Goal: Information Seeking & Learning: Learn about a topic

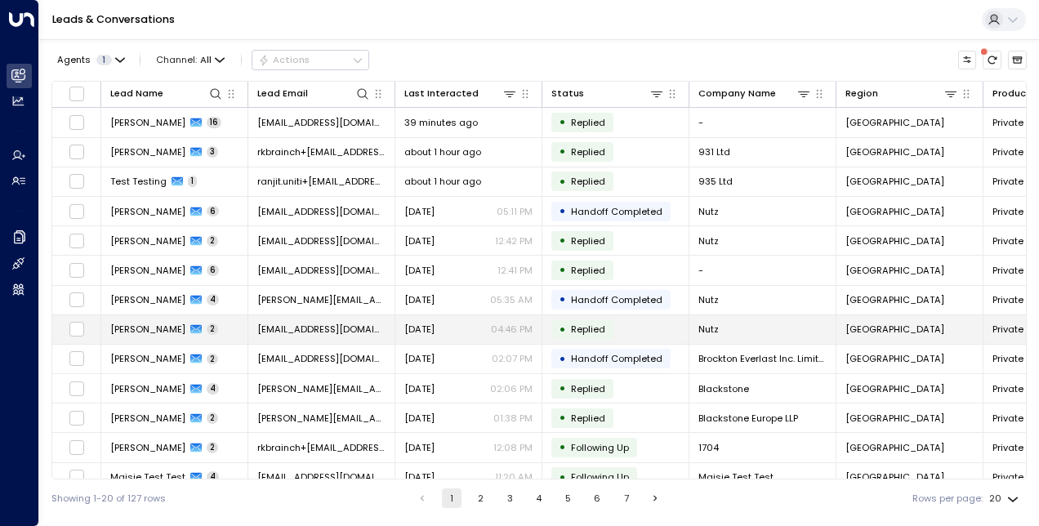
click at [211, 327] on td "[PERSON_NAME] 2" at bounding box center [174, 329] width 147 height 29
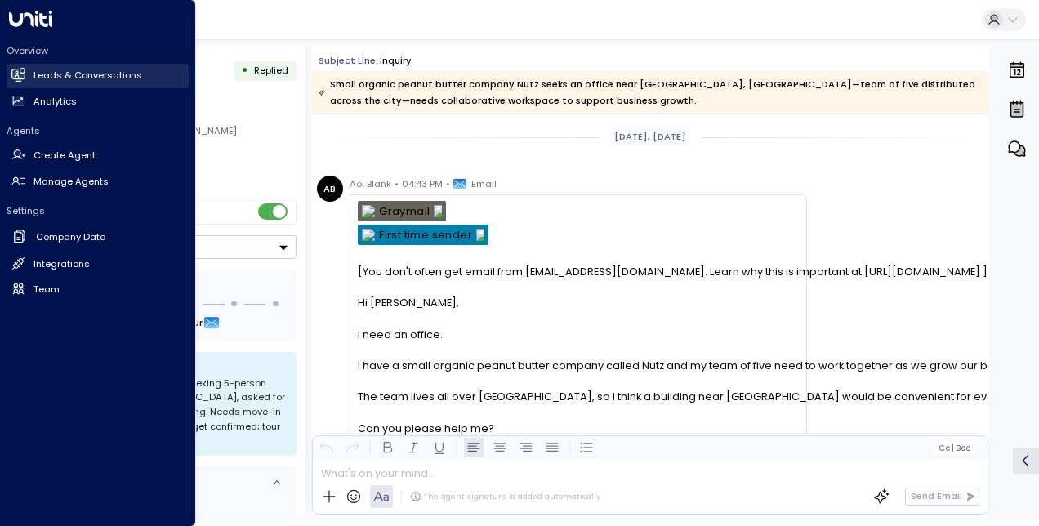
click at [19, 79] on icon at bounding box center [18, 74] width 14 height 11
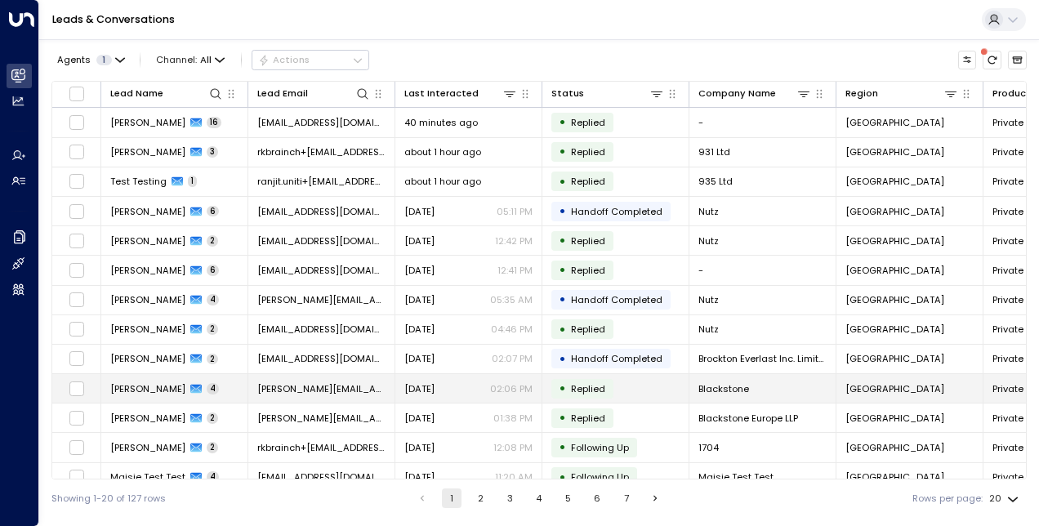
click at [137, 382] on span "[PERSON_NAME]" at bounding box center [147, 388] width 75 height 13
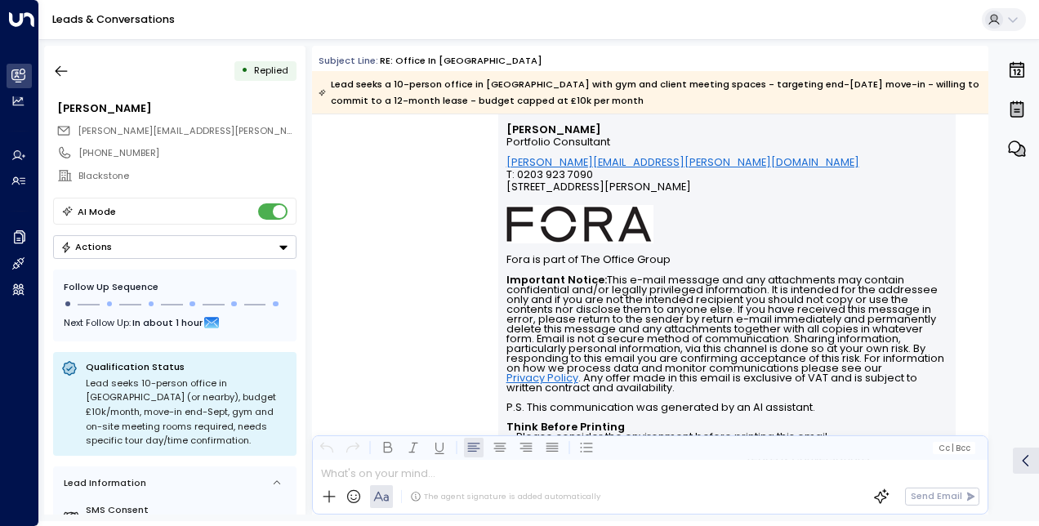
scroll to position [2500, 0]
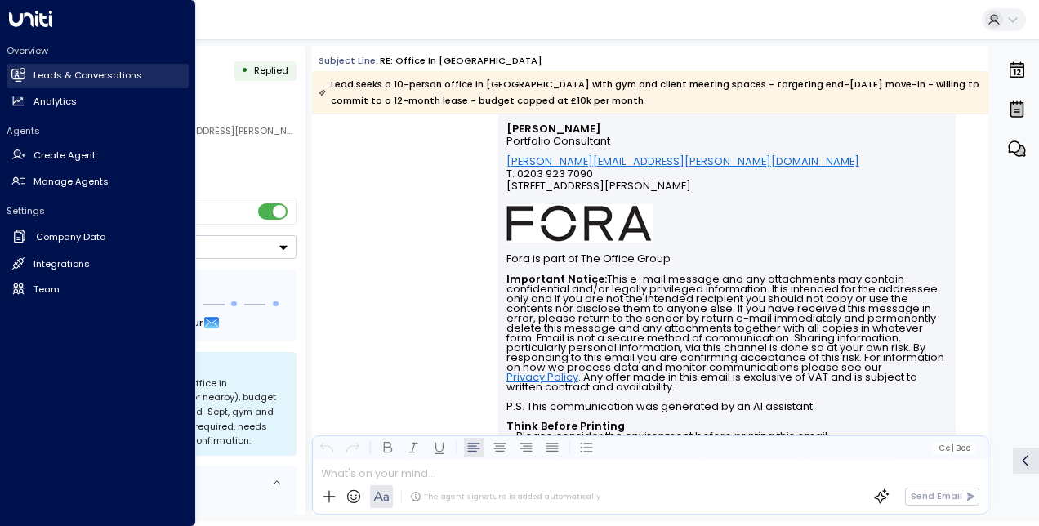
click at [23, 69] on icon at bounding box center [20, 75] width 11 height 14
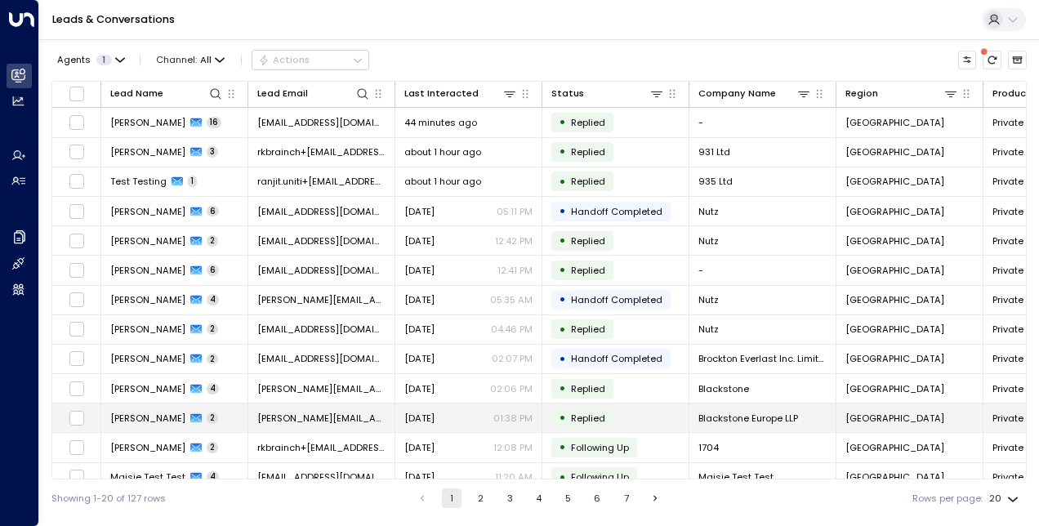
click at [168, 413] on span "[PERSON_NAME]" at bounding box center [147, 418] width 75 height 13
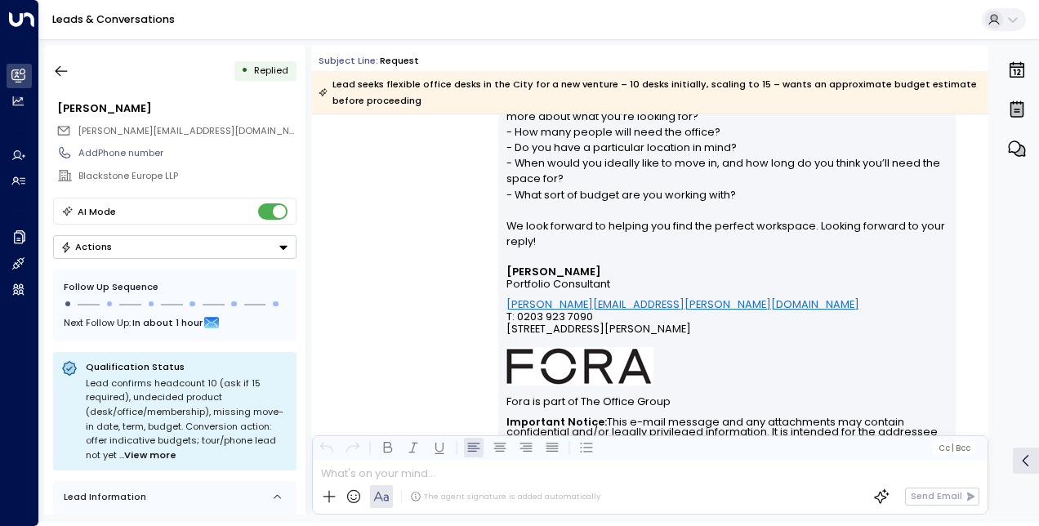
scroll to position [753, 0]
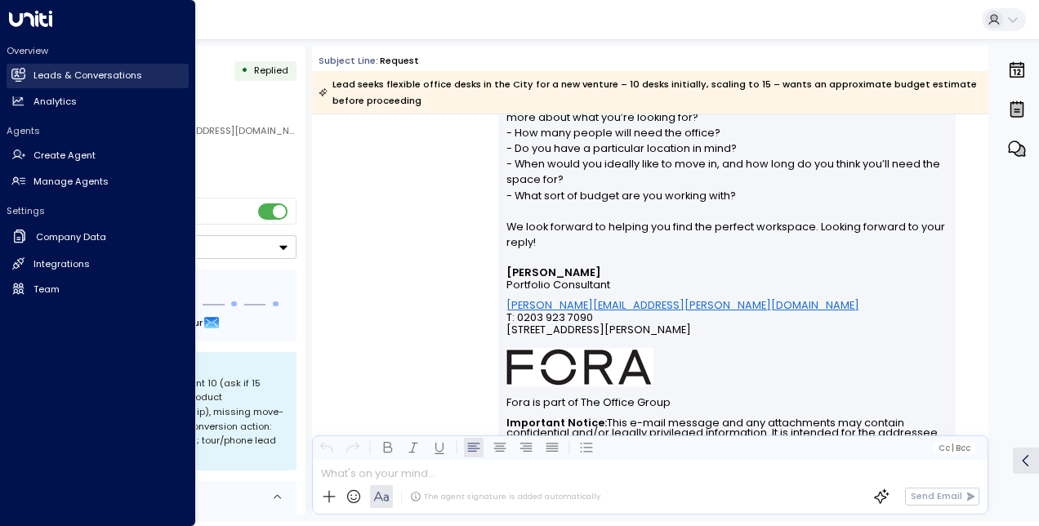
click at [25, 78] on icon at bounding box center [18, 75] width 14 height 14
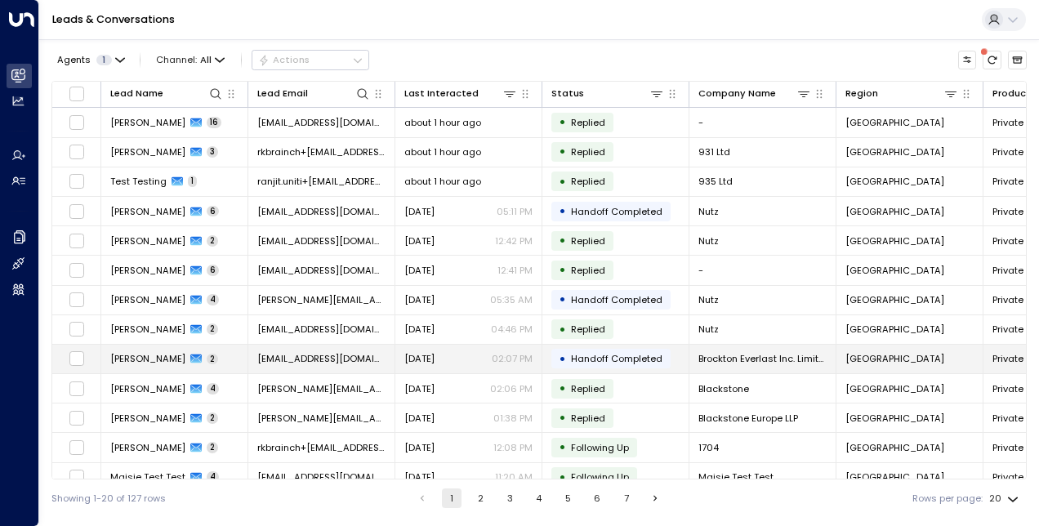
click at [143, 356] on span "[PERSON_NAME]" at bounding box center [147, 358] width 75 height 13
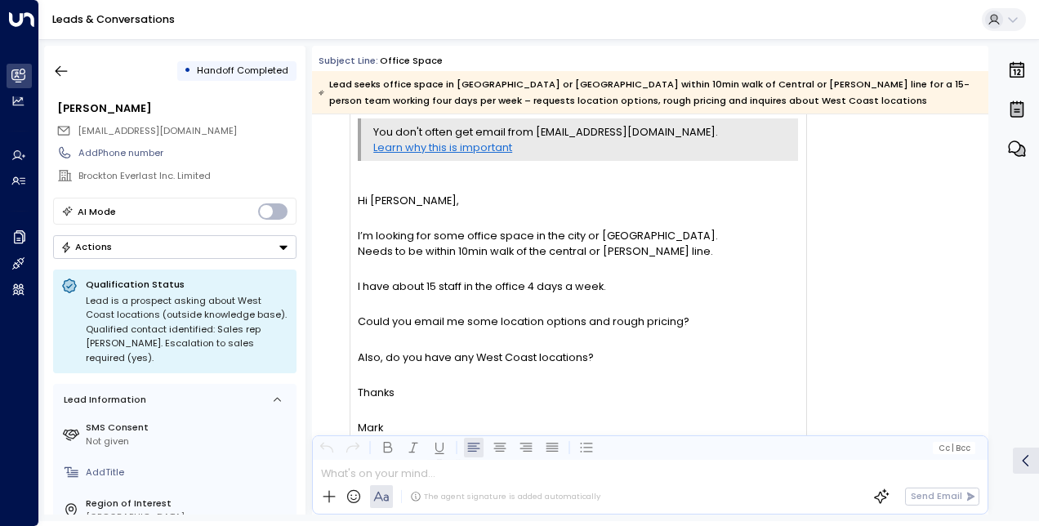
scroll to position [120, 0]
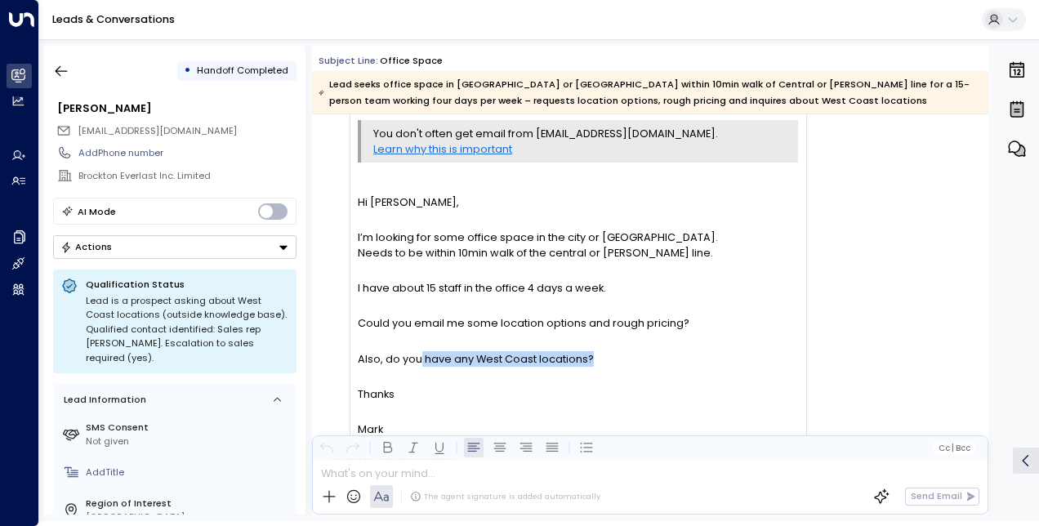
drag, startPoint x: 635, startPoint y: 363, endPoint x: 412, endPoint y: 353, distance: 223.3
click at [412, 353] on div "Also, do you have any West Coast locations?" at bounding box center [578, 359] width 440 height 16
click at [645, 360] on div "Also, do you have any West Coast locations?" at bounding box center [578, 359] width 440 height 16
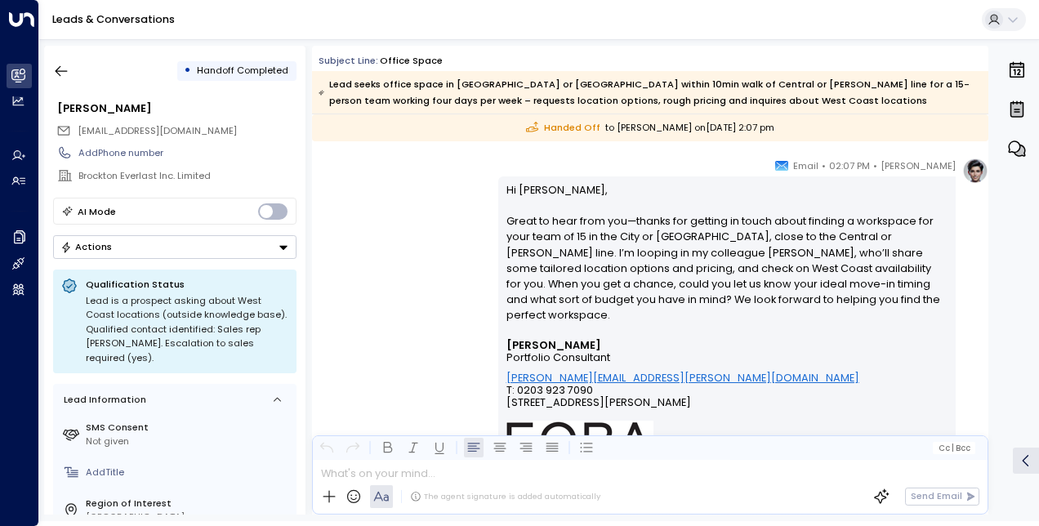
scroll to position [909, 0]
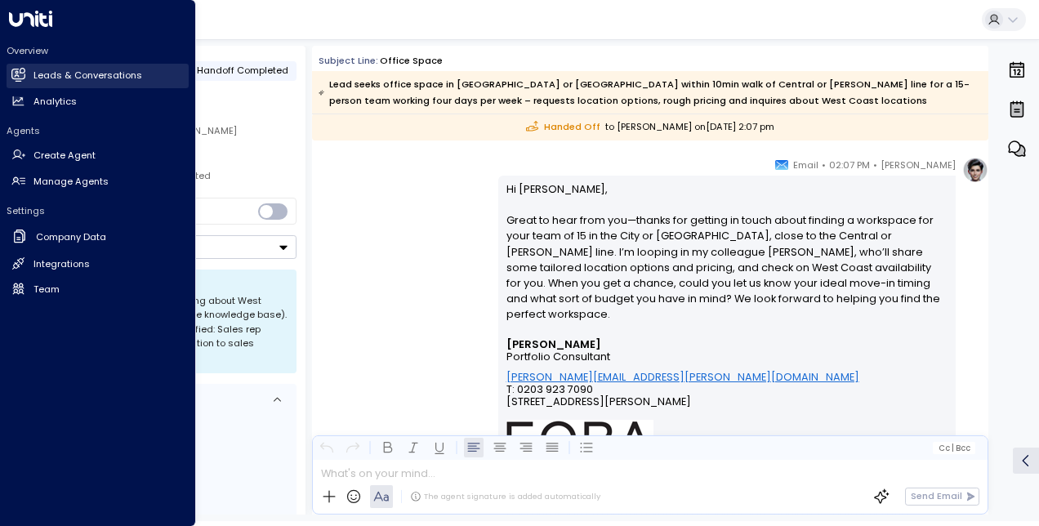
click at [25, 74] on icon at bounding box center [18, 74] width 13 height 10
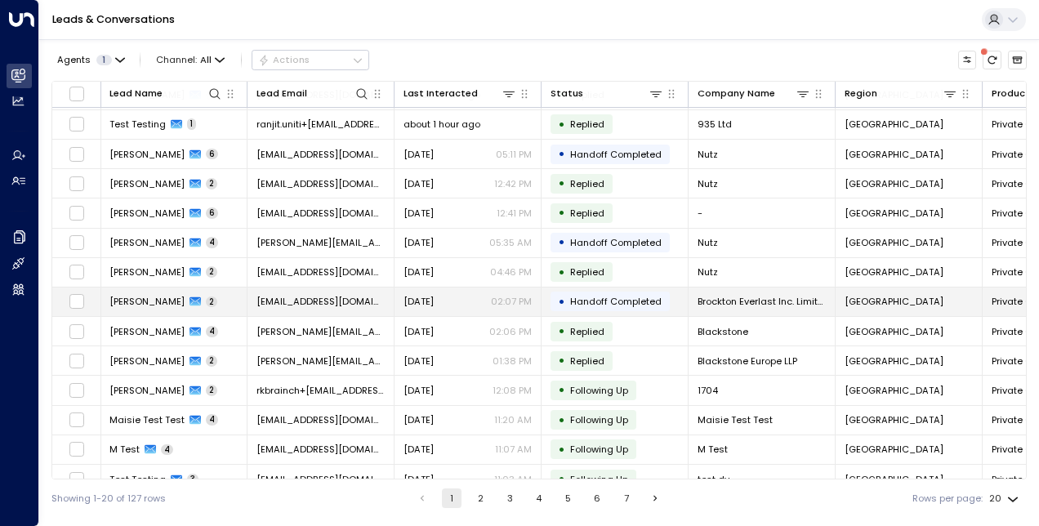
scroll to position [0, 1]
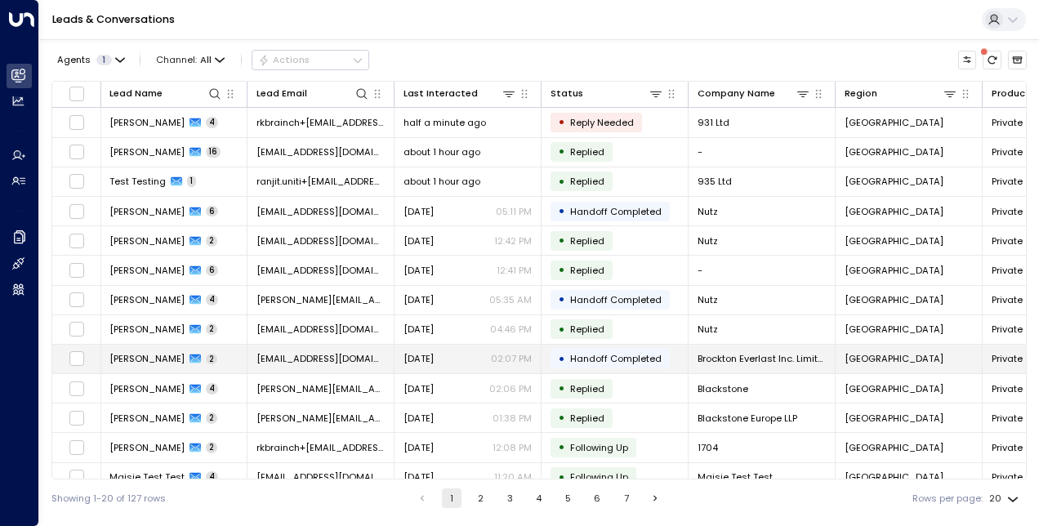
click at [139, 349] on td "[PERSON_NAME] 2" at bounding box center [174, 359] width 147 height 29
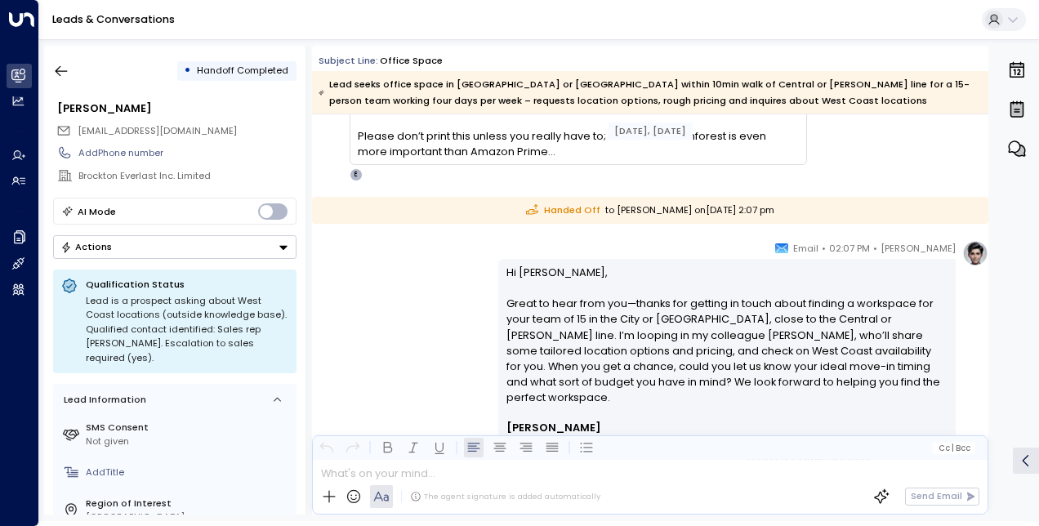
scroll to position [840, 0]
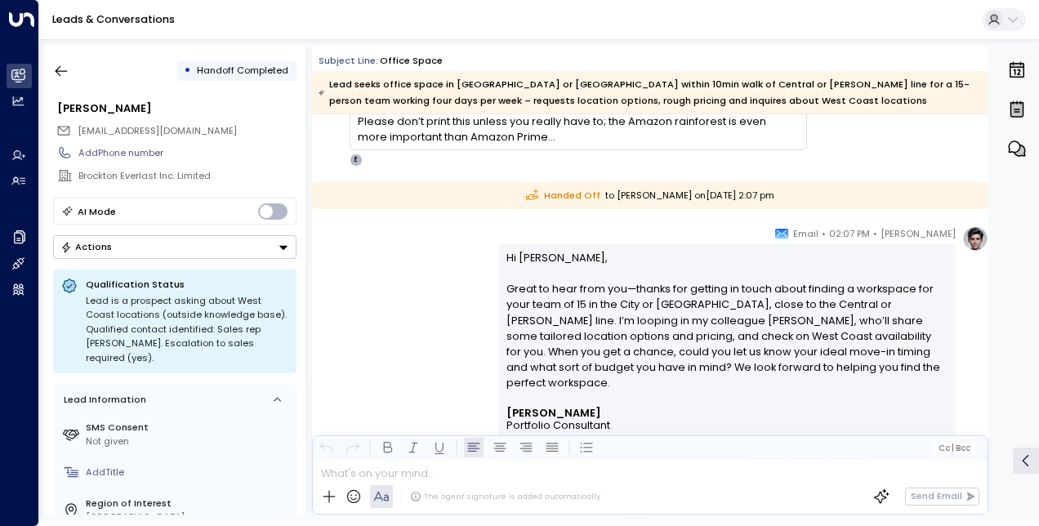
click at [976, 238] on img at bounding box center [976, 239] width 26 height 26
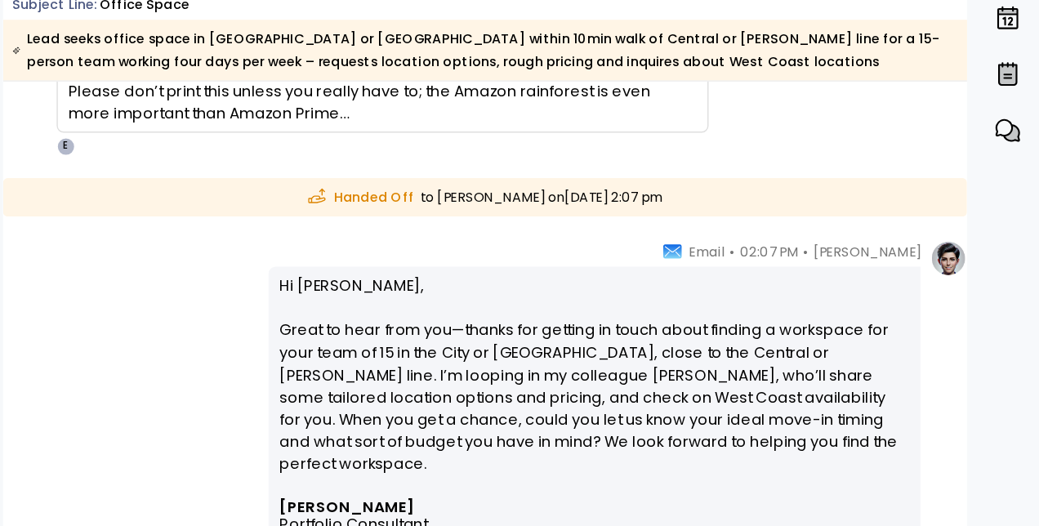
scroll to position [0, 0]
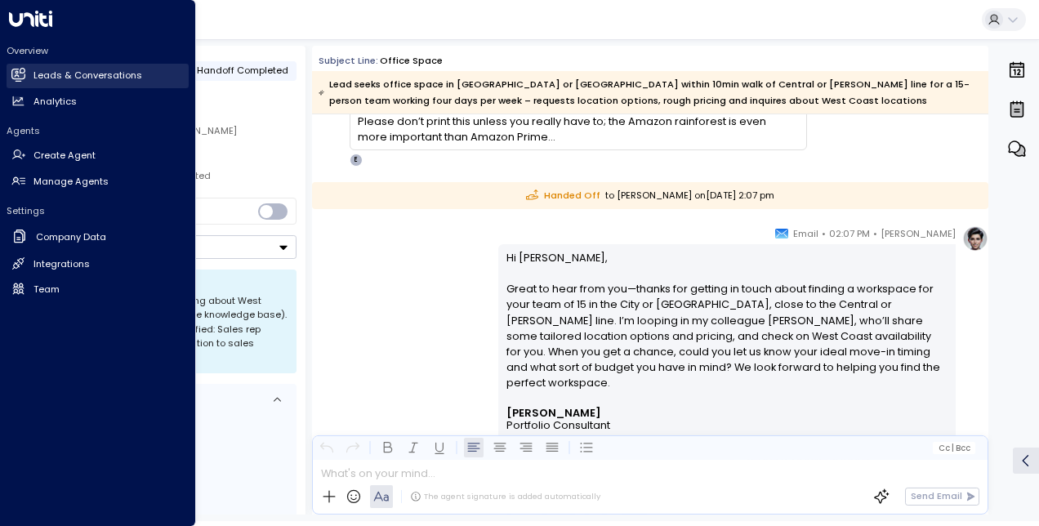
click at [118, 74] on h2 "Leads & Conversations" at bounding box center [88, 76] width 109 height 14
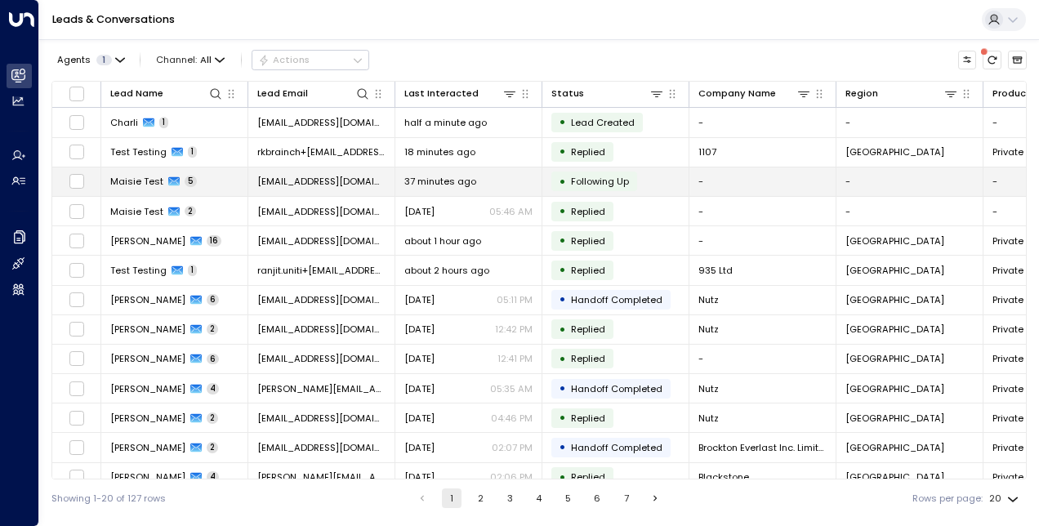
click at [140, 186] on span "Maisie Test" at bounding box center [136, 181] width 53 height 13
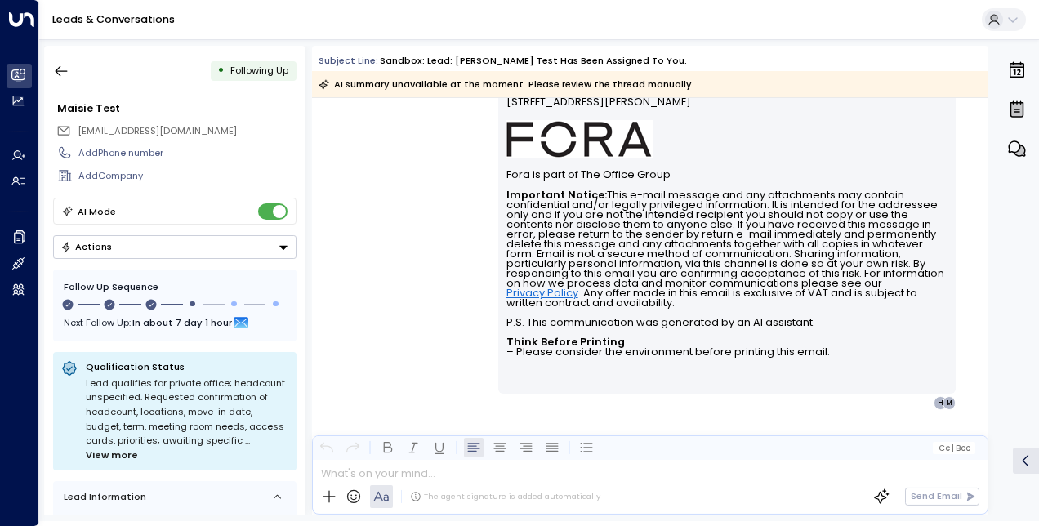
scroll to position [2639, 0]
drag, startPoint x: 815, startPoint y: 296, endPoint x: 502, endPoint y: 298, distance: 313.0
click at [507, 298] on p "Important Notice: This e-mail message and any attachments may contain confident…" at bounding box center [728, 273] width 442 height 167
copy font "P.S. This communication was generated by an AI assistant."
